Goal: Task Accomplishment & Management: Manage account settings

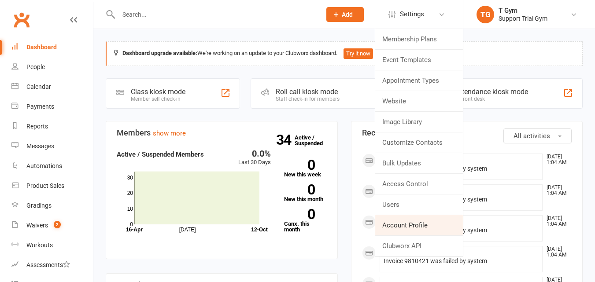
click at [408, 226] on link "Account Profile" at bounding box center [419, 225] width 88 height 20
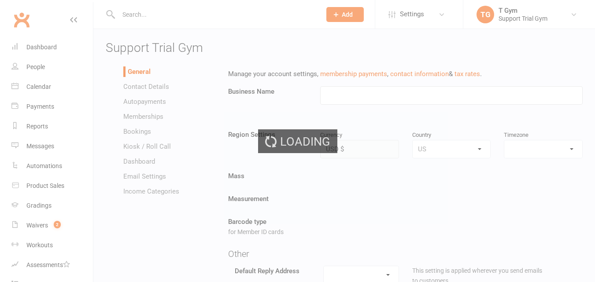
type input "Support Trial Gym"
select select "America/New_York"
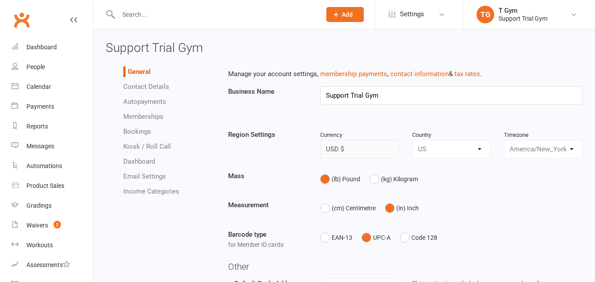
click at [154, 172] on li "Email Settings" at bounding box center [169, 176] width 92 height 11
click at [157, 174] on link "Email Settings" at bounding box center [144, 177] width 43 height 8
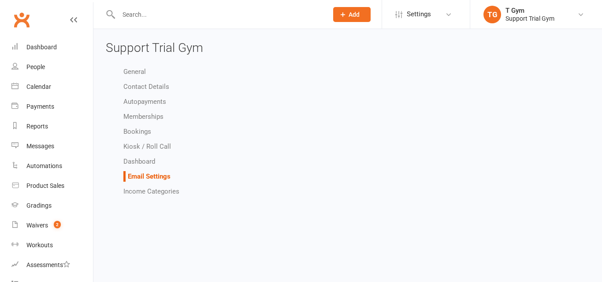
select select "do_not_send"
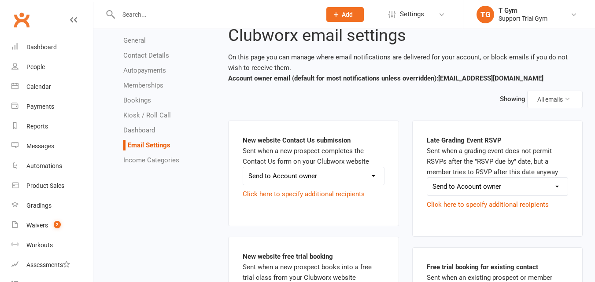
scroll to position [88, 0]
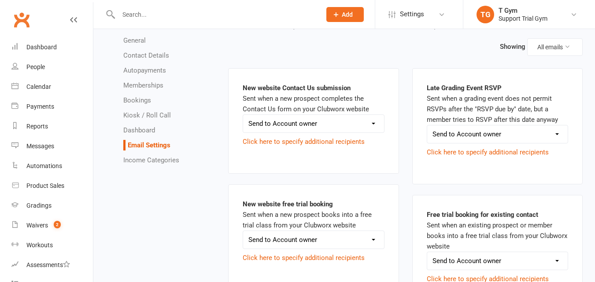
click at [330, 122] on select "Send to Account owner Send to Other recipient(s) Do not send this email" at bounding box center [313, 124] width 141 height 18
select select "do_not_send"
click at [243, 115] on select "Send to Account owner Send to Other recipient(s) Do not send this email" at bounding box center [313, 124] width 141 height 18
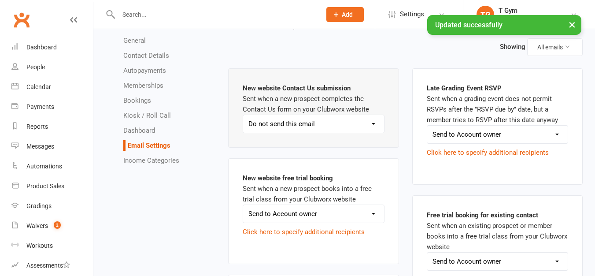
click at [500, 134] on select "Send to Account owner Send to Other recipient(s) Do not send this email" at bounding box center [497, 135] width 141 height 18
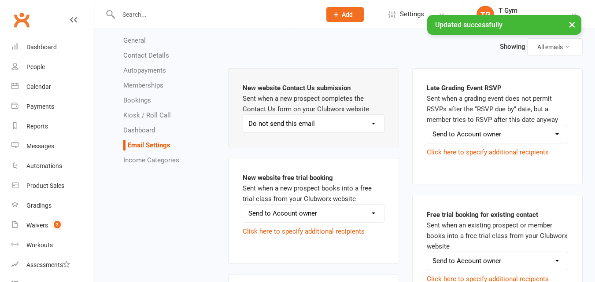
select select "do_not_send"
click at [427, 126] on select "Send to Account owner Send to Other recipient(s) Do not send this email" at bounding box center [497, 135] width 141 height 18
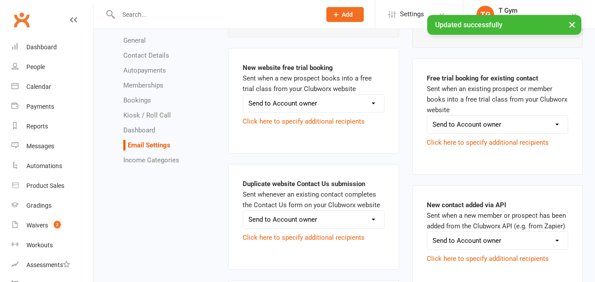
scroll to position [176, 0]
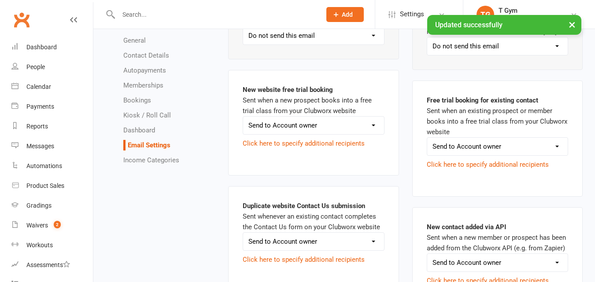
click at [321, 128] on select "Send to Account owner Send to Other recipient(s) Do not send this email" at bounding box center [313, 126] width 141 height 18
select select "do_not_send"
click at [243, 117] on select "Send to Account owner Send to Other recipient(s) Do not send this email" at bounding box center [313, 126] width 141 height 18
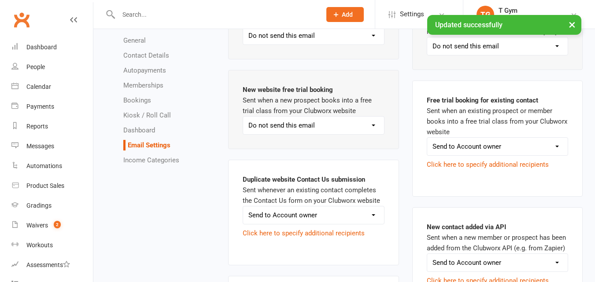
click at [541, 139] on select "Send to Account owner Send to Other recipient(s) Do not send this email" at bounding box center [497, 147] width 141 height 18
select select "do_not_send"
click at [427, 138] on select "Send to Account owner Send to Other recipient(s) Do not send this email" at bounding box center [497, 147] width 141 height 18
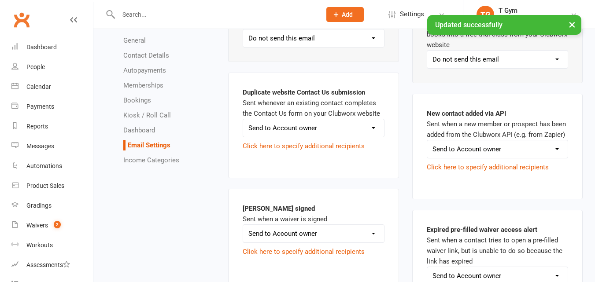
scroll to position [264, 0]
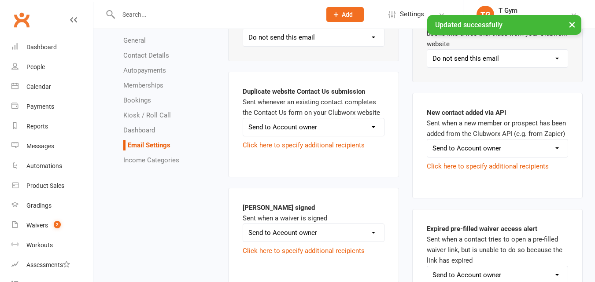
click at [359, 116] on div "Duplicate website Contact Us submission Sent whenever an existing contact compl…" at bounding box center [313, 124] width 141 height 77
click at [359, 128] on select "Send to Account owner Send to Other recipient(s) Do not send this email" at bounding box center [313, 127] width 141 height 18
select select "do_not_send"
click at [243, 118] on select "Send to Account owner Send to Other recipient(s) Do not send this email" at bounding box center [313, 127] width 141 height 18
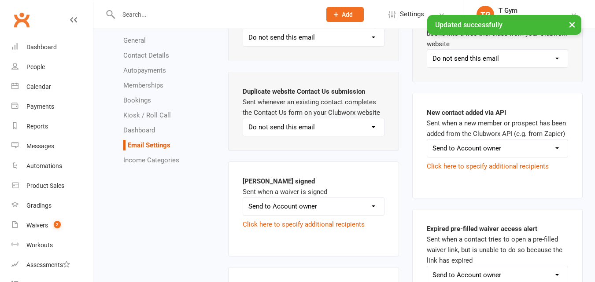
click at [455, 141] on select "Send to Account owner Send to Other recipient(s) Do not send this email" at bounding box center [497, 149] width 141 height 18
select select "do_not_send"
click at [427, 140] on select "Send to Account owner Send to Other recipient(s) Do not send this email" at bounding box center [497, 149] width 141 height 18
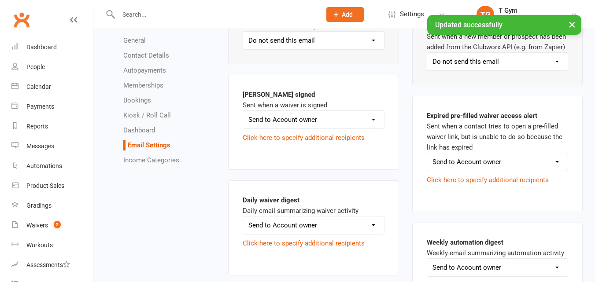
scroll to position [352, 0]
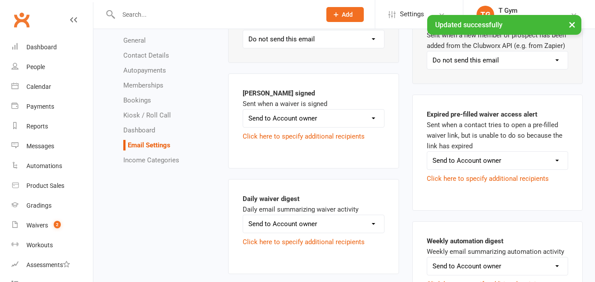
click at [301, 127] on select "Send to Account owner Send to Other recipient(s) Do not send this email" at bounding box center [313, 119] width 141 height 18
select select "do_not_send"
click at [243, 110] on select "Send to Account owner Send to Other recipient(s) Do not send this email" at bounding box center [313, 119] width 141 height 18
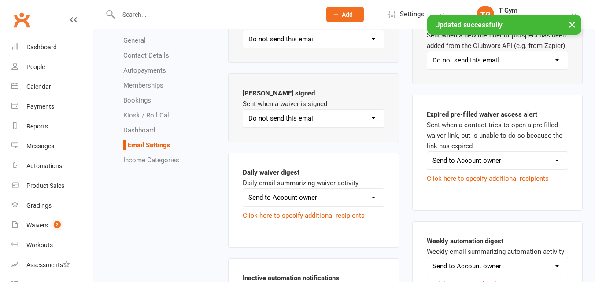
click at [459, 156] on select "Send to Account owner Send to Other recipient(s) Do not send this email" at bounding box center [497, 161] width 141 height 18
select select "do_not_send"
click at [427, 152] on select "Send to Account owner Send to Other recipient(s) Do not send this email" at bounding box center [497, 161] width 141 height 18
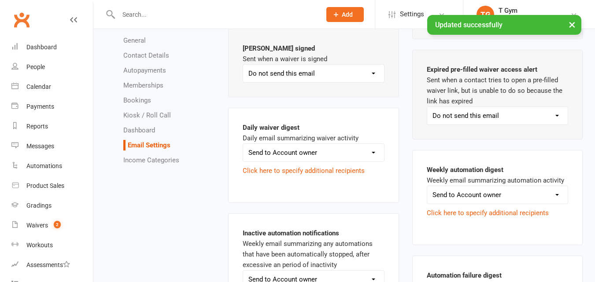
scroll to position [440, 0]
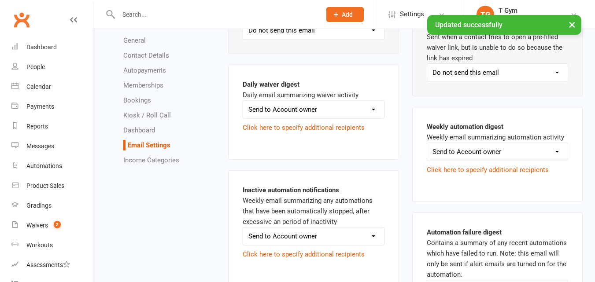
click at [348, 104] on select "Send to Account owner Send to Other recipient(s) Do not send this email" at bounding box center [313, 110] width 141 height 18
select select "do_not_send"
click at [243, 101] on select "Send to Account owner Send to Other recipient(s) Do not send this email" at bounding box center [313, 110] width 141 height 18
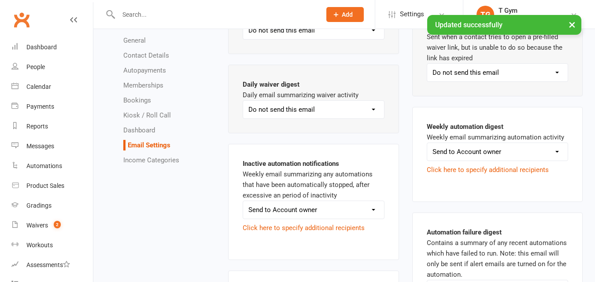
drag, startPoint x: 476, startPoint y: 152, endPoint x: 481, endPoint y: 153, distance: 5.0
click at [481, 153] on select "Send to Account owner Send to Other recipient(s) Do not send this email" at bounding box center [497, 152] width 141 height 18
select select "do_not_send"
click at [427, 143] on select "Send to Account owner Send to Other recipient(s) Do not send this email" at bounding box center [497, 152] width 141 height 18
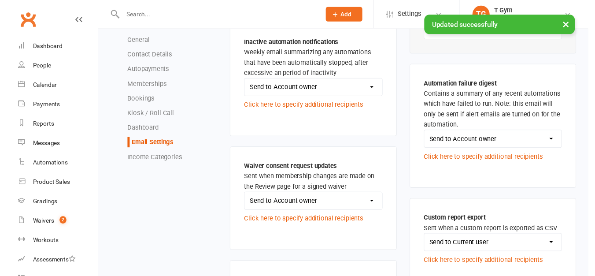
scroll to position [573, 0]
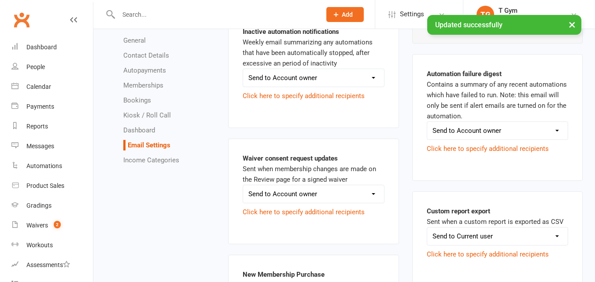
click at [339, 80] on select "Send to Account owner Send to Other recipient(s) Do not send this email" at bounding box center [313, 78] width 141 height 18
select select "do_not_send"
click at [243, 69] on select "Send to Account owner Send to Other recipient(s) Do not send this email" at bounding box center [313, 78] width 141 height 18
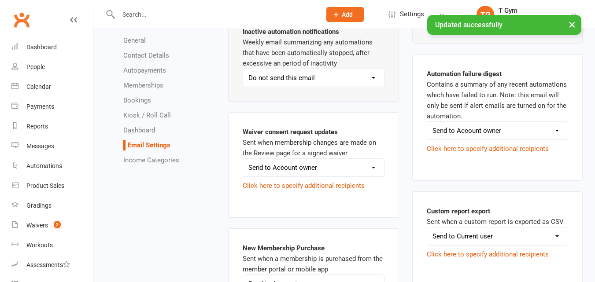
click at [481, 123] on select "Send to Account owner Send to Other recipient(s) Do not send this email" at bounding box center [497, 131] width 141 height 18
select select "do_not_send"
click at [427, 122] on select "Send to Account owner Send to Other recipient(s) Do not send this email" at bounding box center [497, 131] width 141 height 18
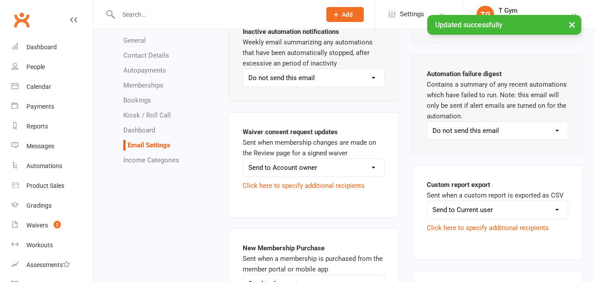
click at [354, 169] on select "Send to Account owner Send to Other recipient(s) Do not send this email" at bounding box center [313, 168] width 141 height 18
select select "do_not_send"
click at [243, 159] on select "Send to Account owner Send to Other recipient(s) Do not send this email" at bounding box center [313, 168] width 141 height 18
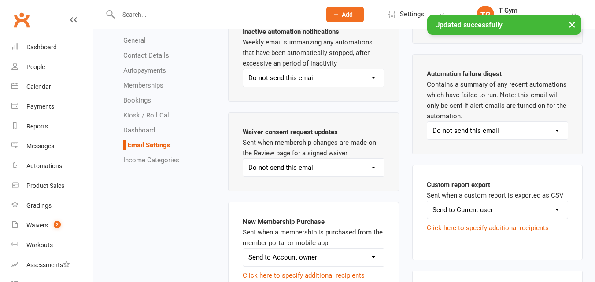
click at [502, 207] on select "Send to Current user Send to Other recipient(s) Do not send this email" at bounding box center [497, 210] width 141 height 18
select select "do_not_send"
click at [427, 201] on select "Send to Current user Send to Other recipient(s) Do not send this email" at bounding box center [497, 210] width 141 height 18
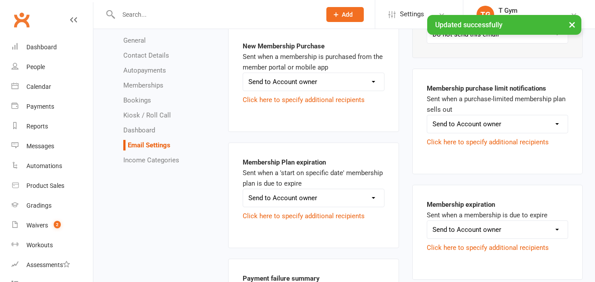
scroll to position [749, 0]
click at [343, 76] on select "Send to Account owner Send to Other recipient(s) Do not send this email" at bounding box center [313, 82] width 141 height 18
select select "do_not_send"
click at [243, 73] on select "Send to Account owner Send to Other recipient(s) Do not send this email" at bounding box center [313, 82] width 141 height 18
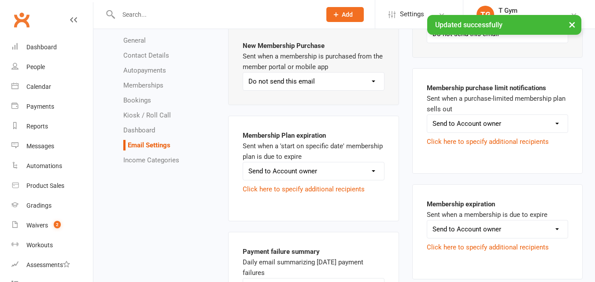
click at [488, 110] on div "Membership purchase limit notifications Sent when a purchase-limited membership…" at bounding box center [497, 121] width 141 height 77
click at [486, 125] on select "Send to Account owner Send to Other recipient(s) Do not send this email" at bounding box center [497, 124] width 141 height 18
select select "do_not_send"
click at [427, 115] on select "Send to Account owner Send to Other recipient(s) Do not send this email" at bounding box center [497, 124] width 141 height 18
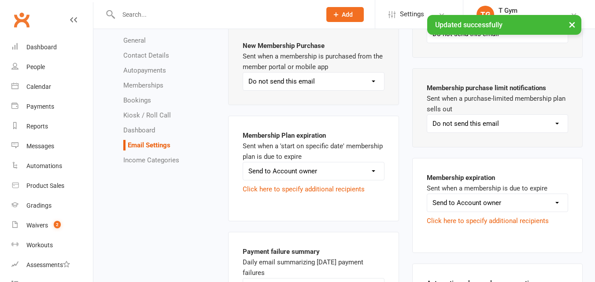
click at [340, 160] on div "Membership Plan expiration Sent when a 'start on specific date' membership plan…" at bounding box center [313, 168] width 141 height 77
click at [340, 171] on select "Send to Account owner Send to Other recipient(s) Do not send this email" at bounding box center [313, 172] width 141 height 18
select select "do_not_send"
click at [243, 163] on select "Send to Account owner Send to Other recipient(s) Do not send this email" at bounding box center [313, 172] width 141 height 18
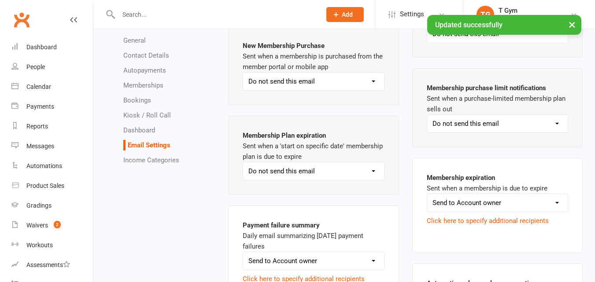
click at [467, 199] on select "Send to Account owner Send to Other recipient(s) Do not send this email" at bounding box center [497, 203] width 141 height 18
select select "do_not_send"
click at [427, 194] on select "Send to Account owner Send to Other recipient(s) Do not send this email" at bounding box center [497, 203] width 141 height 18
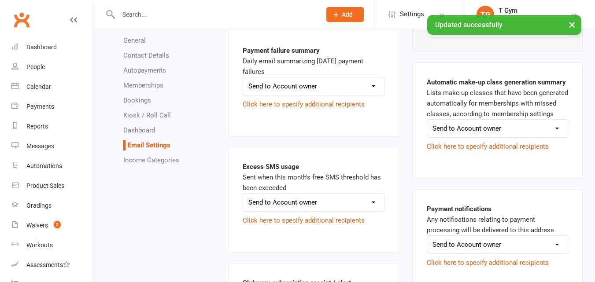
scroll to position [925, 0]
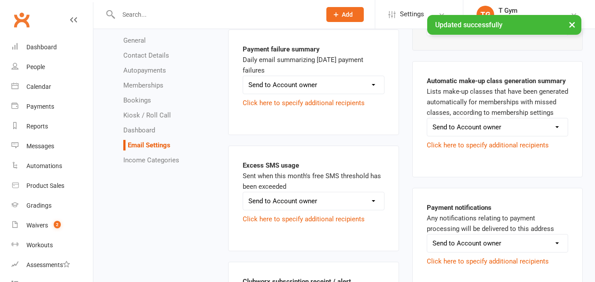
click at [348, 81] on select "Send to Account owner Send to Other recipient(s) Do not send this email" at bounding box center [313, 85] width 141 height 18
select select "do_not_send"
click at [243, 76] on select "Send to Account owner Send to Other recipient(s) Do not send this email" at bounding box center [313, 85] width 141 height 18
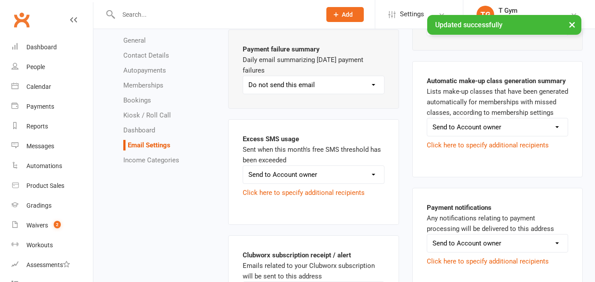
click at [476, 125] on select "Send to Account owner Send to Other recipient(s) Do not send this email" at bounding box center [497, 127] width 141 height 18
select select "do_not_send"
click at [427, 118] on select "Send to Account owner Send to Other recipient(s) Do not send this email" at bounding box center [497, 127] width 141 height 18
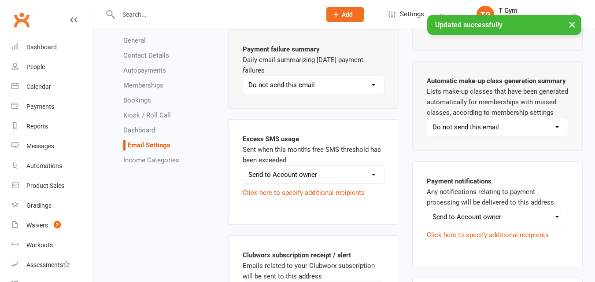
drag, startPoint x: 333, startPoint y: 169, endPoint x: 351, endPoint y: 178, distance: 19.5
click at [333, 169] on select "Send to Account owner Send to Other recipient(s) Do not send this email" at bounding box center [313, 175] width 141 height 18
select select "do_not_send"
click at [243, 166] on select "Send to Account owner Send to Other recipient(s) Do not send this email" at bounding box center [313, 175] width 141 height 18
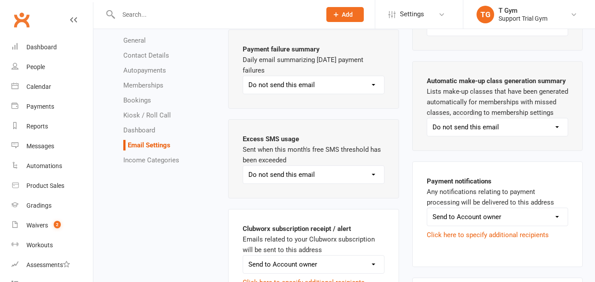
click at [451, 215] on select "Send to Account owner Send to Other recipient(s) Do not send this email" at bounding box center [497, 217] width 141 height 18
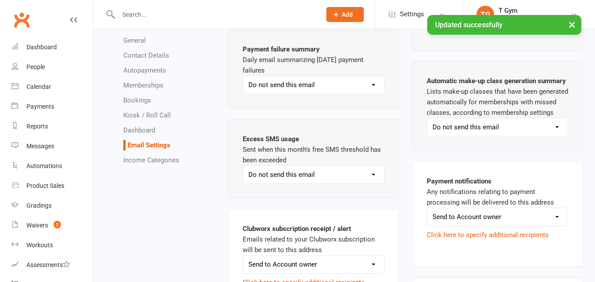
select select "do_not_send"
click at [427, 208] on select "Send to Account owner Send to Other recipient(s) Do not send this email" at bounding box center [497, 217] width 141 height 18
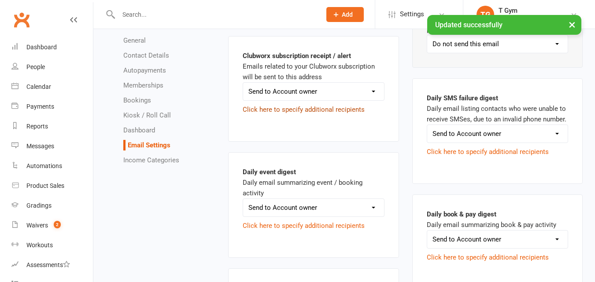
scroll to position [1101, 0]
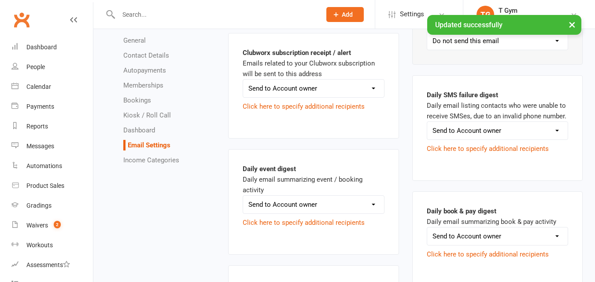
click at [300, 89] on select "Send to Account owner Send to Other recipient(s) Do not send this email" at bounding box center [313, 89] width 141 height 18
select select "do_not_send"
click at [243, 80] on select "Send to Account owner Send to Other recipient(s) Do not send this email" at bounding box center [313, 89] width 141 height 18
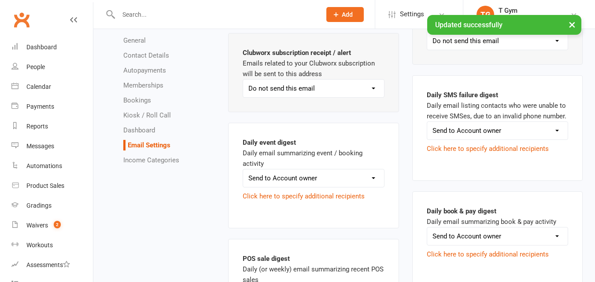
click at [526, 119] on div "Daily SMS failure digest Daily email listing contacts who were unable to receiv…" at bounding box center [497, 128] width 141 height 77
click at [520, 137] on select "Send to Account owner Send to Other recipient(s) Do not send this email" at bounding box center [497, 131] width 141 height 18
select select "do_not_send"
click at [427, 122] on select "Send to Account owner Send to Other recipient(s) Do not send this email" at bounding box center [497, 131] width 141 height 18
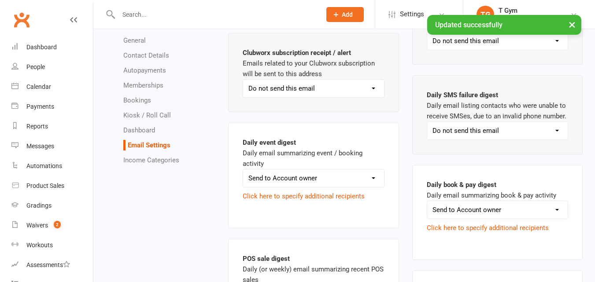
drag, startPoint x: 352, startPoint y: 170, endPoint x: 347, endPoint y: 175, distance: 6.9
click at [352, 170] on select "Send to Account owner Send to Other recipient(s) Do not send this email" at bounding box center [313, 179] width 141 height 18
select select "do_not_send"
click at [243, 170] on select "Send to Account owner Send to Other recipient(s) Do not send this email" at bounding box center [313, 179] width 141 height 18
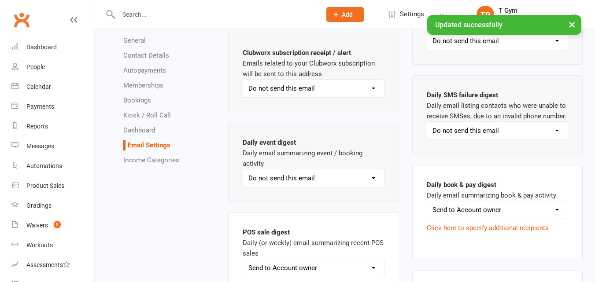
click at [444, 210] on select "Send to Account owner Send to Other recipient(s) Do not send this email" at bounding box center [497, 210] width 141 height 18
select select "do_not_send"
click at [427, 201] on select "Send to Account owner Send to Other recipient(s) Do not send this email" at bounding box center [497, 210] width 141 height 18
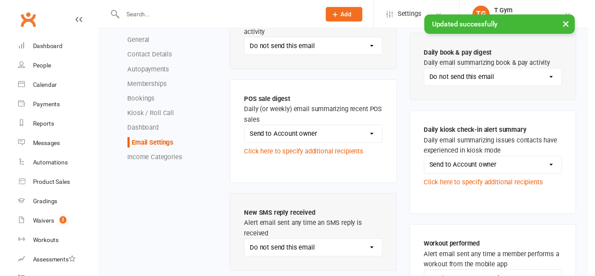
scroll to position [1233, 0]
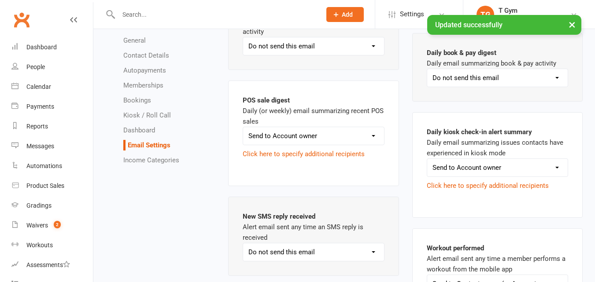
click at [337, 147] on div "Send to Account owner Send to Other recipient(s) Do not send this email Click h…" at bounding box center [313, 143] width 141 height 33
click at [328, 135] on select "Send to Account owner Send to Other recipient(s) Do not send this email" at bounding box center [313, 136] width 141 height 18
select select "do_not_send"
click at [243, 127] on select "Send to Account owner Send to Other recipient(s) Do not send this email" at bounding box center [313, 136] width 141 height 18
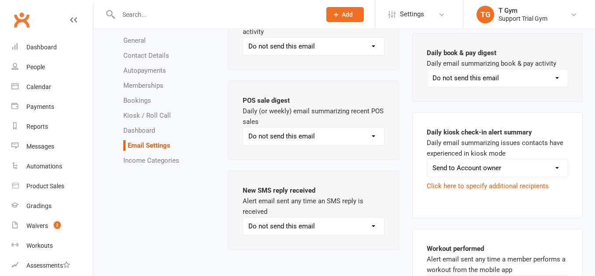
click at [482, 162] on select "Send to Account owner Send to Other recipient(s) Do not send this email" at bounding box center [497, 168] width 141 height 18
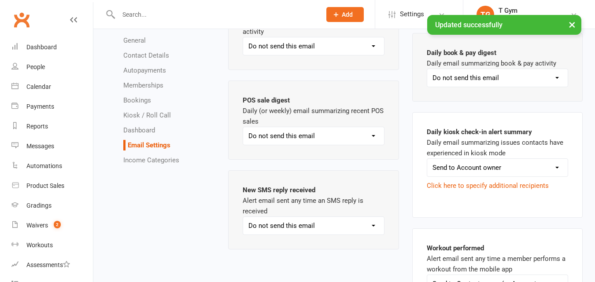
select select "do_not_send"
click at [427, 159] on select "Send to Account owner Send to Other recipient(s) Do not send this email" at bounding box center [497, 168] width 141 height 18
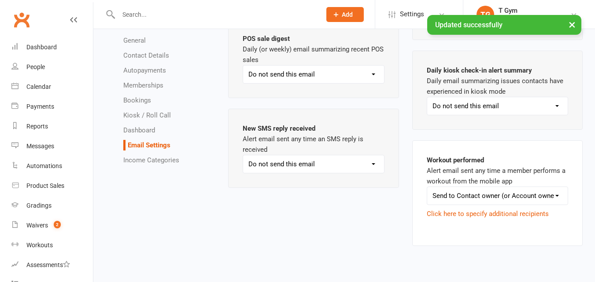
scroll to position [1296, 0]
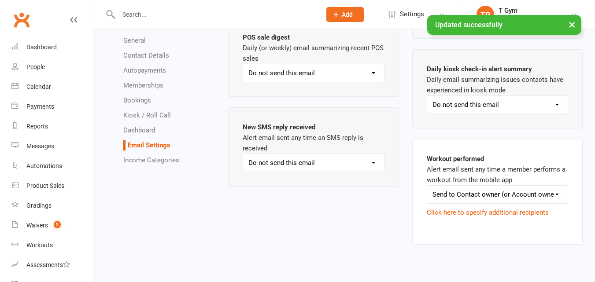
click at [354, 156] on select "Send to Account owner Send to Other recipient(s) Do not send this email" at bounding box center [313, 163] width 141 height 18
click at [243, 154] on select "Send to Account owner Send to Other recipient(s) Do not send this email" at bounding box center [313, 163] width 141 height 18
click at [459, 190] on select "Send to Contact owner (or Account owner if not present) Send to Other recipient…" at bounding box center [497, 195] width 141 height 18
select select "do_not_send"
click at [427, 204] on select "Send to Contact owner (or Account owner if not present) Send to Other recipient…" at bounding box center [497, 195] width 141 height 18
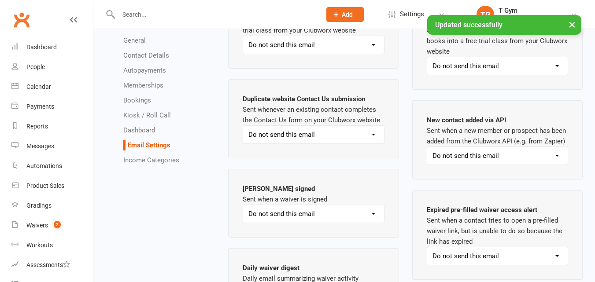
scroll to position [0, 0]
